Goal: Information Seeking & Learning: Find specific fact

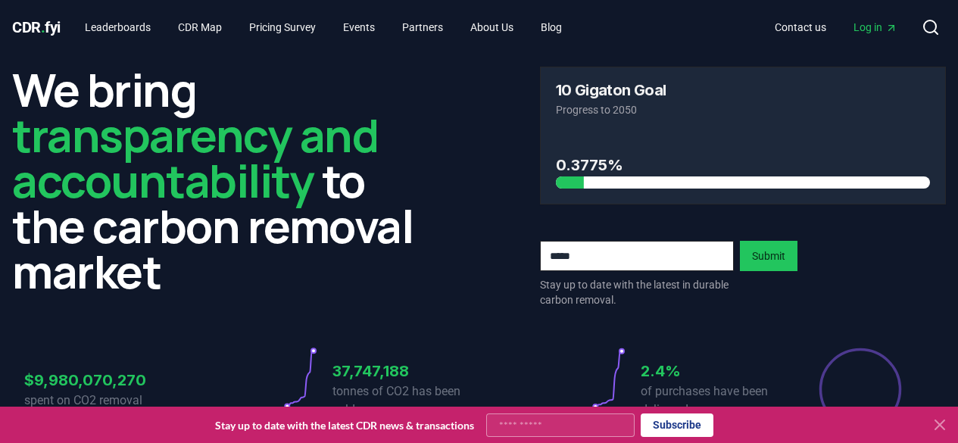
scroll to position [76, 0]
click at [130, 31] on link "Leaderboards" at bounding box center [118, 27] width 90 height 27
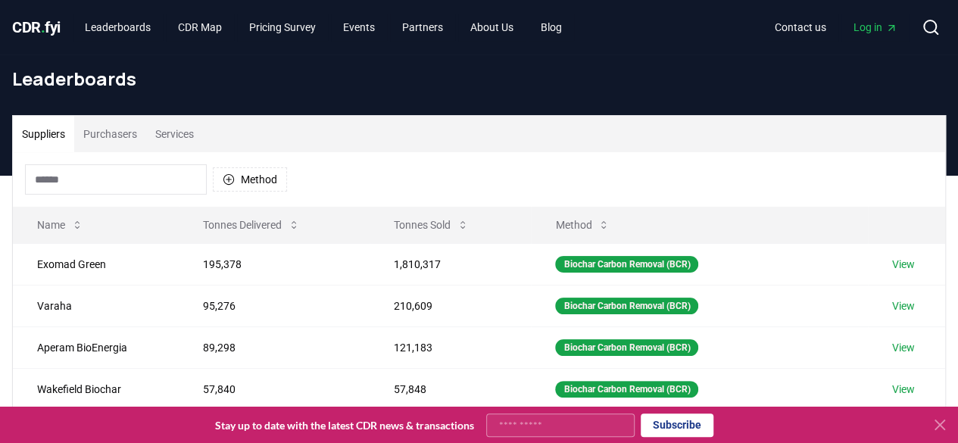
click at [119, 173] on input at bounding box center [116, 179] width 182 height 30
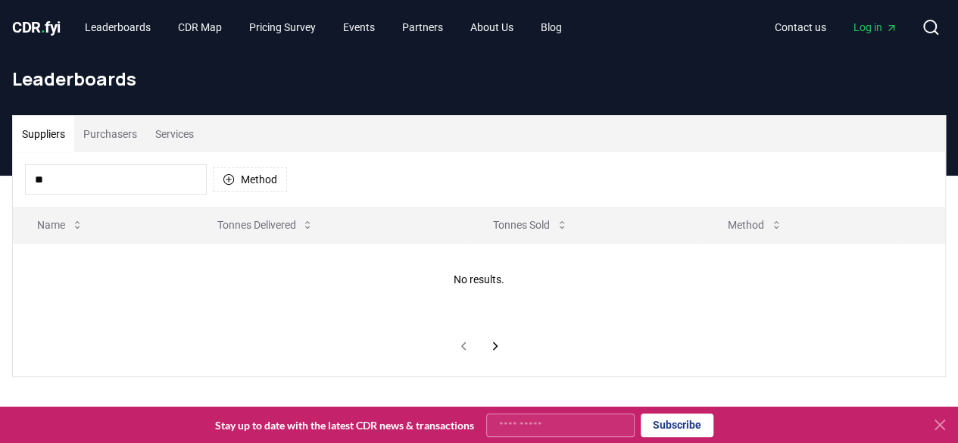
type input "*"
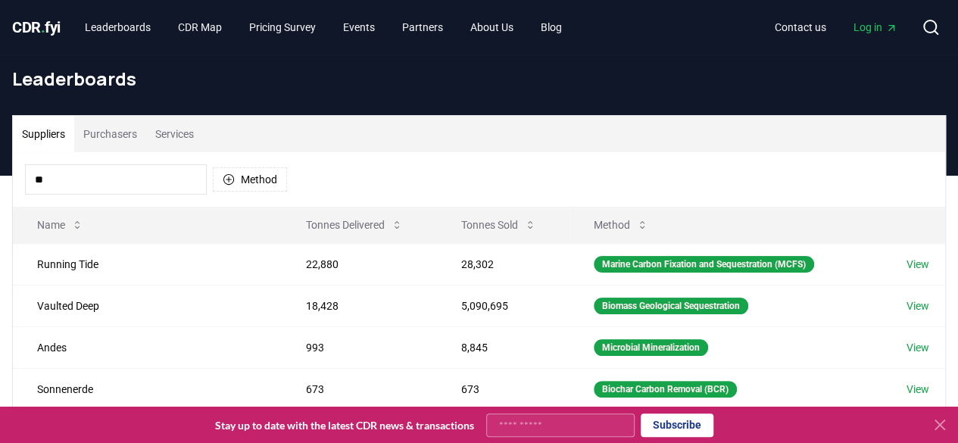
type input "*"
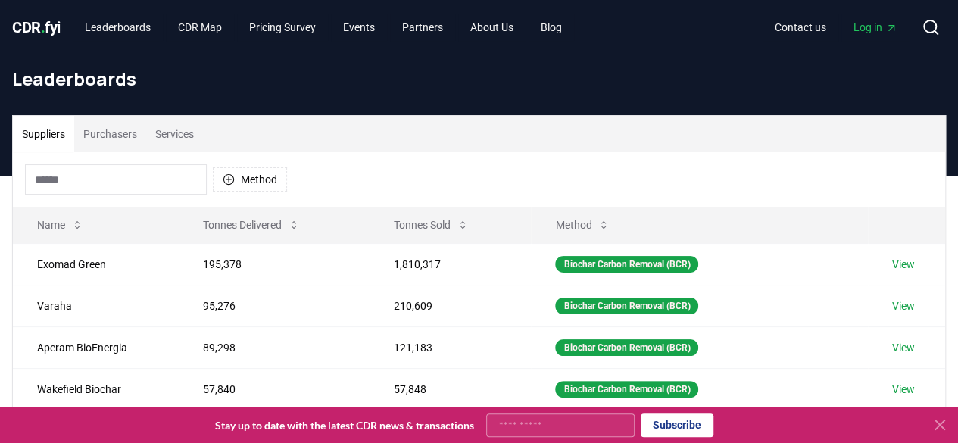
click at [118, 133] on button "Purchasers" at bounding box center [110, 134] width 72 height 36
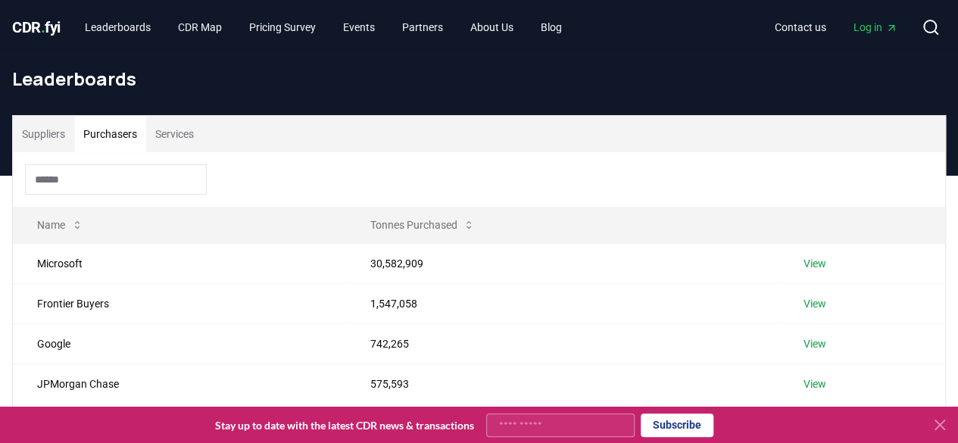
click at [104, 181] on input at bounding box center [116, 179] width 182 height 30
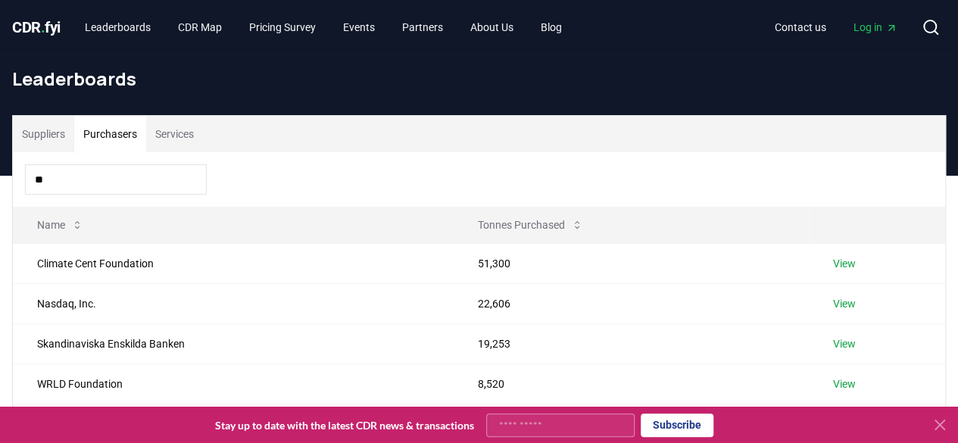
type input "*"
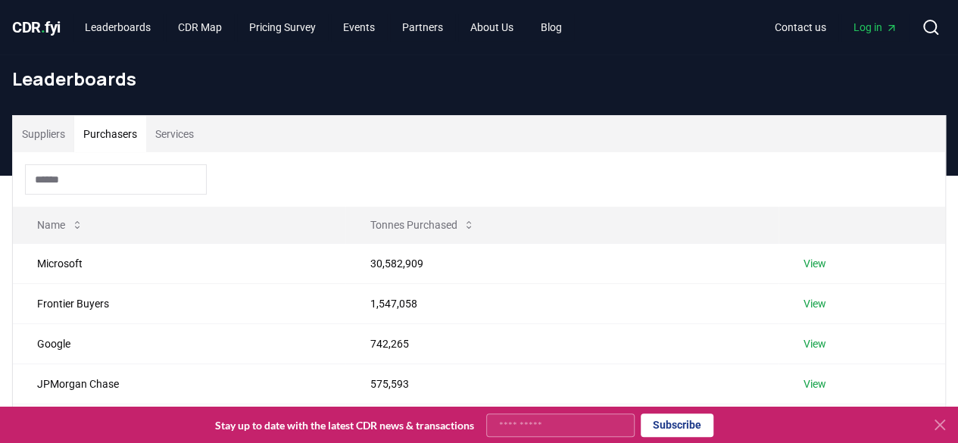
click at [59, 142] on button "Suppliers" at bounding box center [43, 134] width 61 height 36
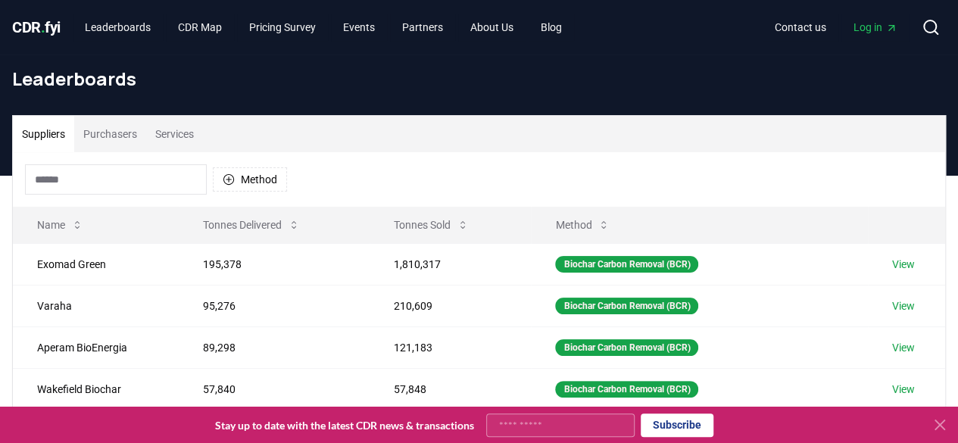
click at [59, 142] on button "Suppliers" at bounding box center [43, 134] width 61 height 36
click at [77, 175] on input at bounding box center [116, 179] width 182 height 30
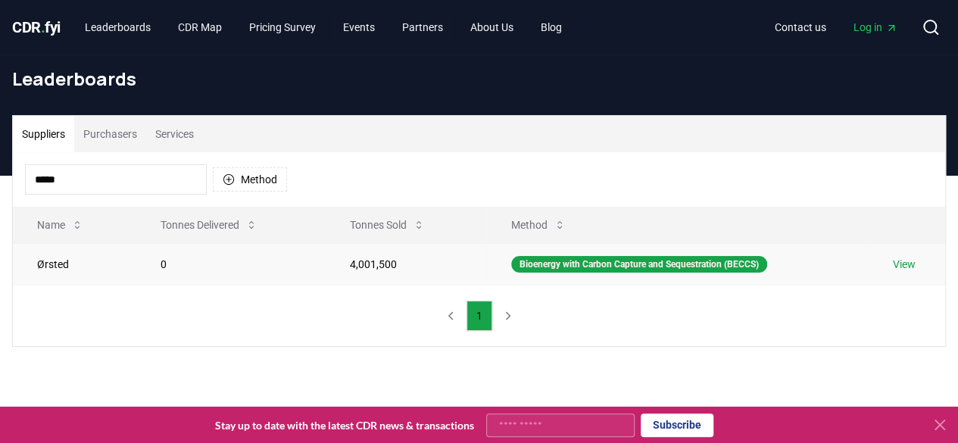
type input "*****"
click at [898, 266] on link "View" at bounding box center [903, 264] width 23 height 15
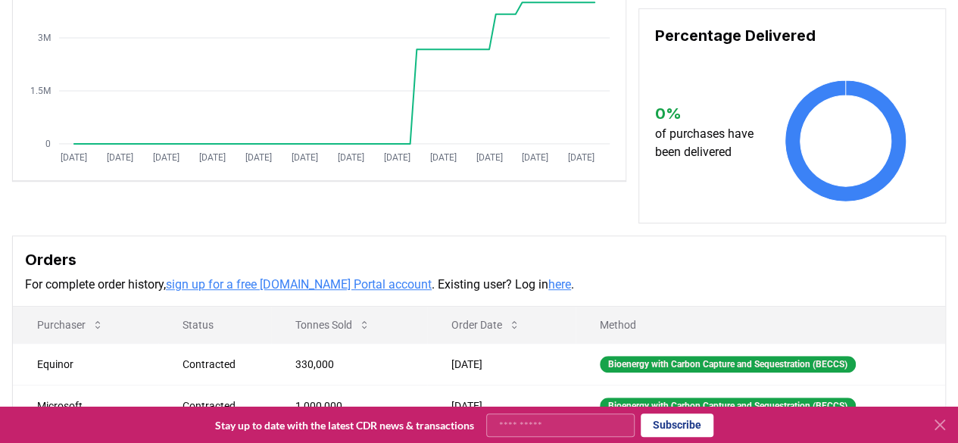
scroll to position [151, 0]
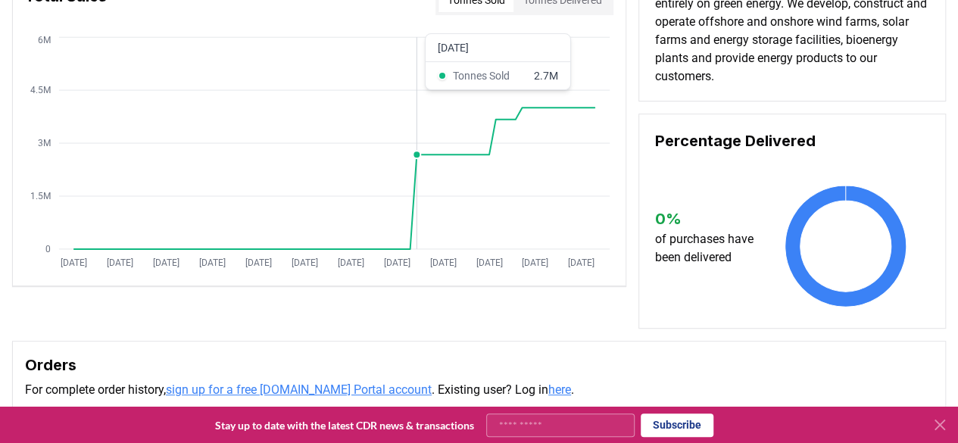
click at [416, 154] on circle at bounding box center [417, 155] width 8 height 8
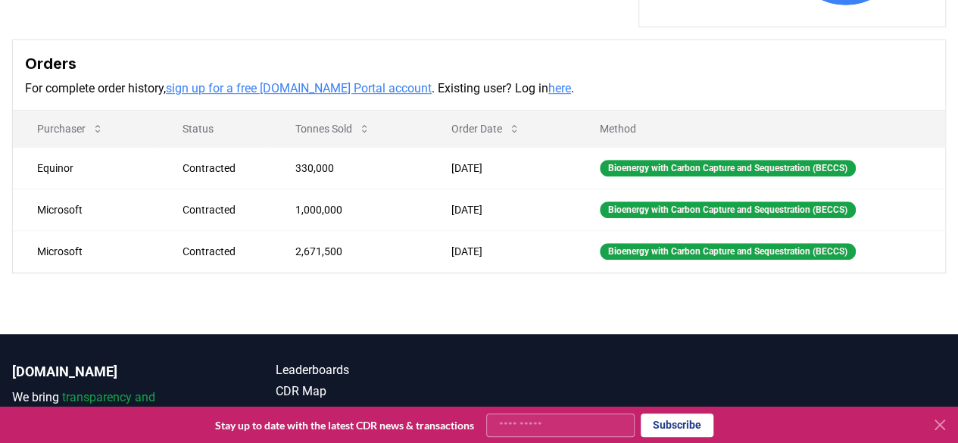
scroll to position [454, 0]
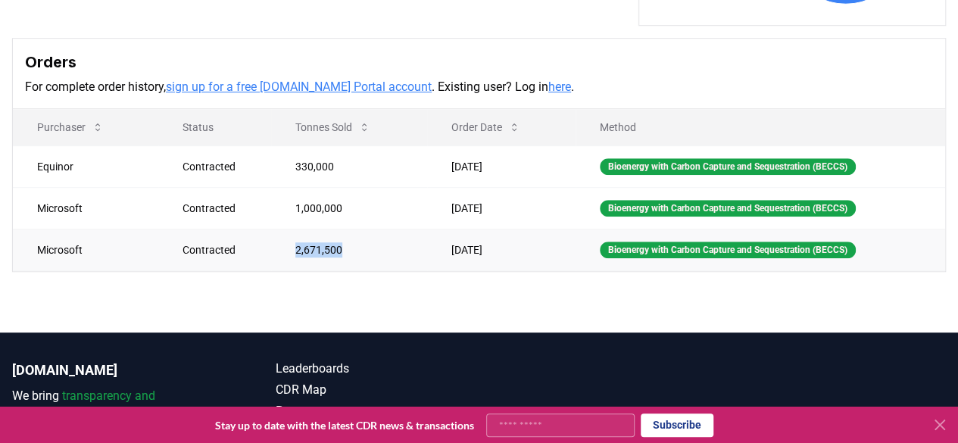
drag, startPoint x: 285, startPoint y: 226, endPoint x: 344, endPoint y: 239, distance: 59.9
click at [343, 239] on td "2,671,500" at bounding box center [349, 250] width 156 height 42
click at [347, 239] on td "2,671,500" at bounding box center [349, 250] width 156 height 42
drag, startPoint x: 329, startPoint y: 225, endPoint x: 286, endPoint y: 223, distance: 43.2
click at [286, 229] on td "2,671,500" at bounding box center [349, 250] width 156 height 42
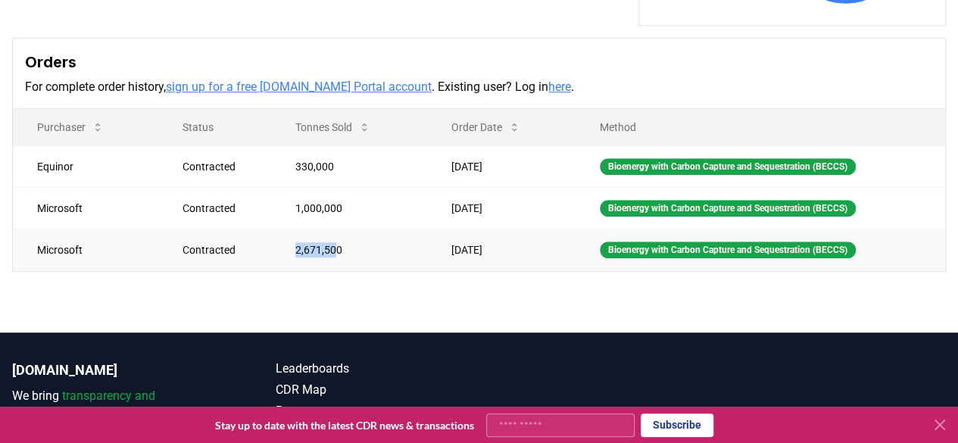
click at [313, 229] on td "2,671,500" at bounding box center [349, 250] width 156 height 42
drag, startPoint x: 334, startPoint y: 226, endPoint x: 277, endPoint y: 224, distance: 56.8
click at [277, 229] on td "2,671,500" at bounding box center [349, 250] width 156 height 42
copy td "2,671,500"
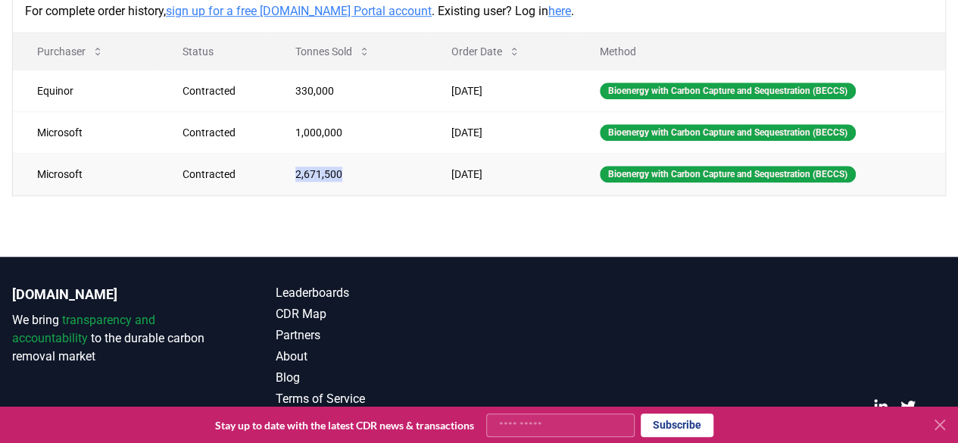
scroll to position [379, 0]
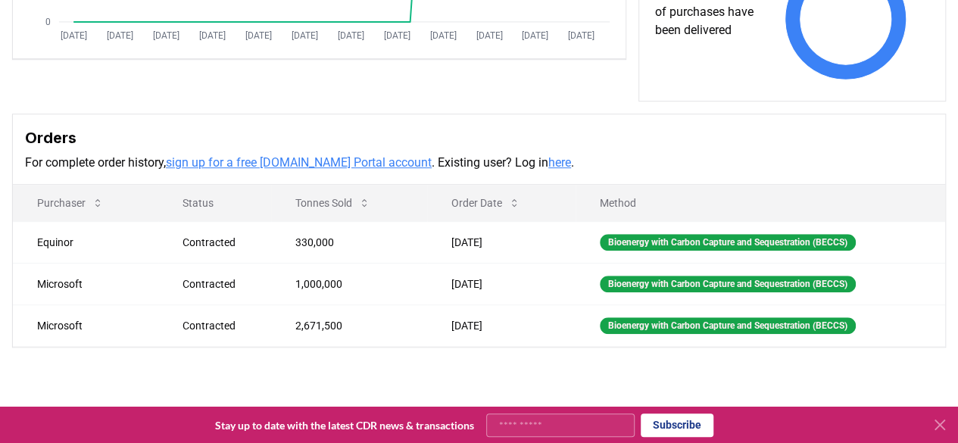
click at [648, 411] on div at bounding box center [479, 425] width 958 height 36
